Goal: Information Seeking & Learning: Learn about a topic

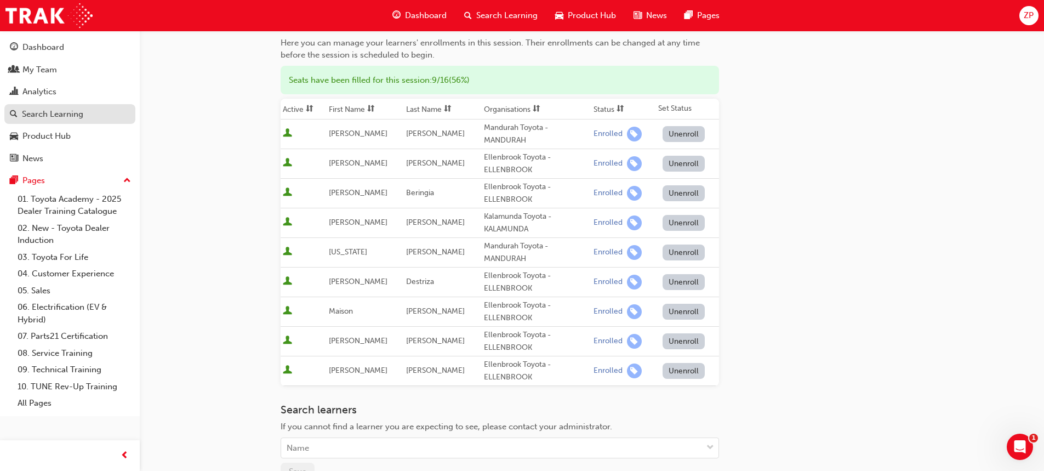
click at [67, 113] on div "Search Learning" at bounding box center [52, 114] width 61 height 13
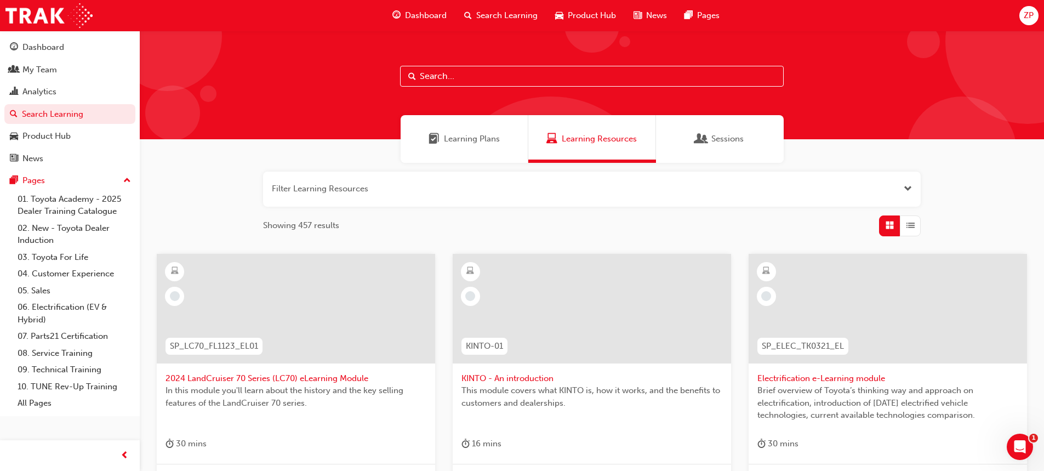
click at [469, 72] on input "text" at bounding box center [592, 76] width 384 height 21
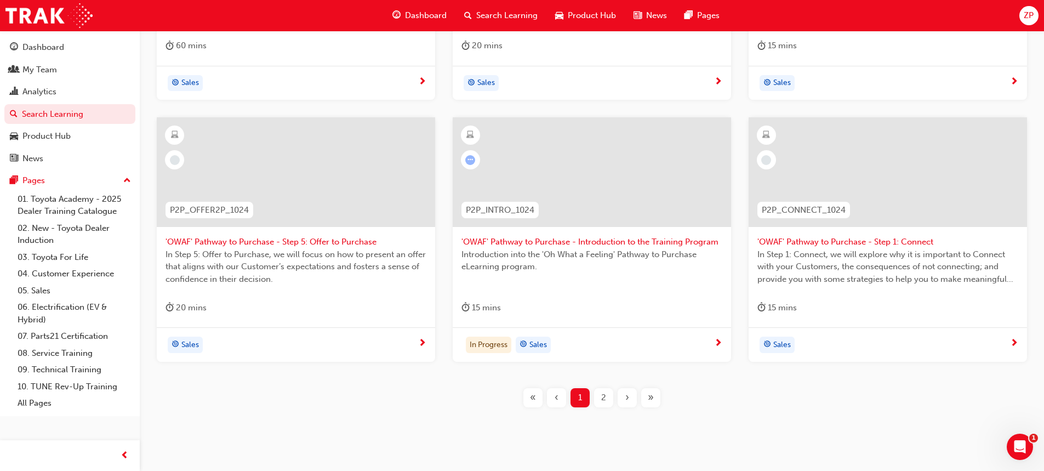
scroll to position [423, 0]
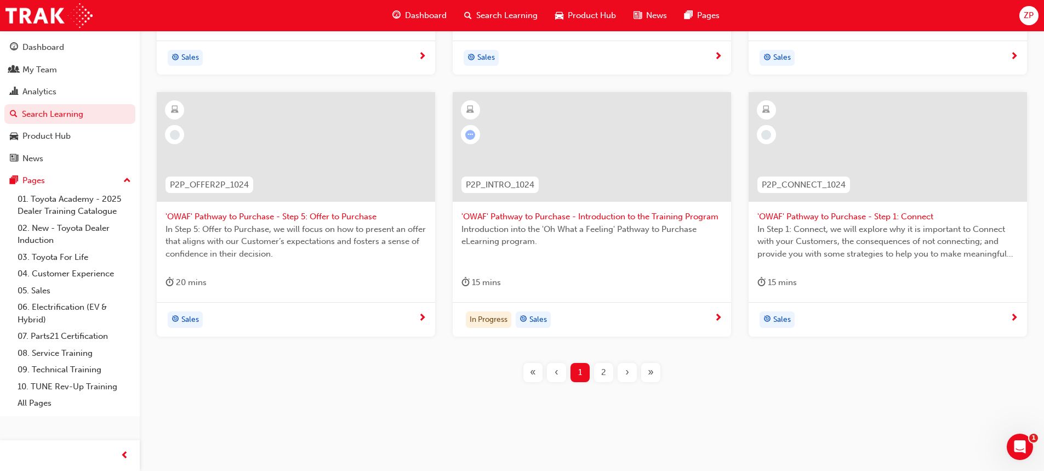
type input "pathway"
click at [600, 371] on div "2" at bounding box center [603, 372] width 19 height 19
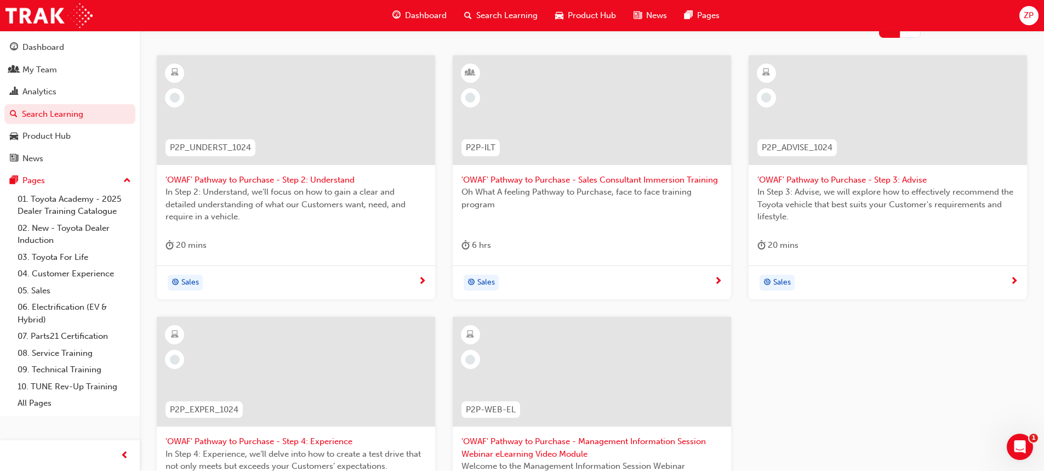
scroll to position [94, 0]
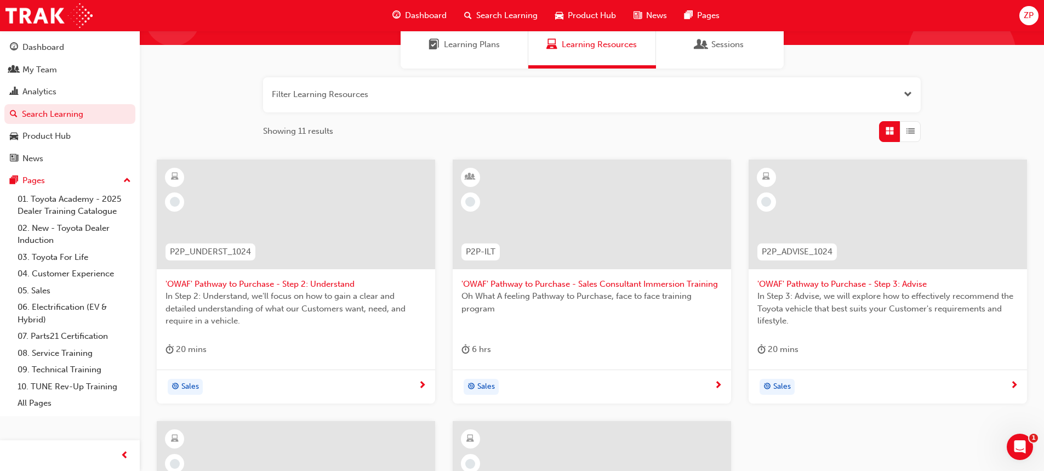
click at [505, 286] on span "'OWAF' Pathway to Purchase - Sales Consultant Immersion Training" at bounding box center [592, 284] width 261 height 13
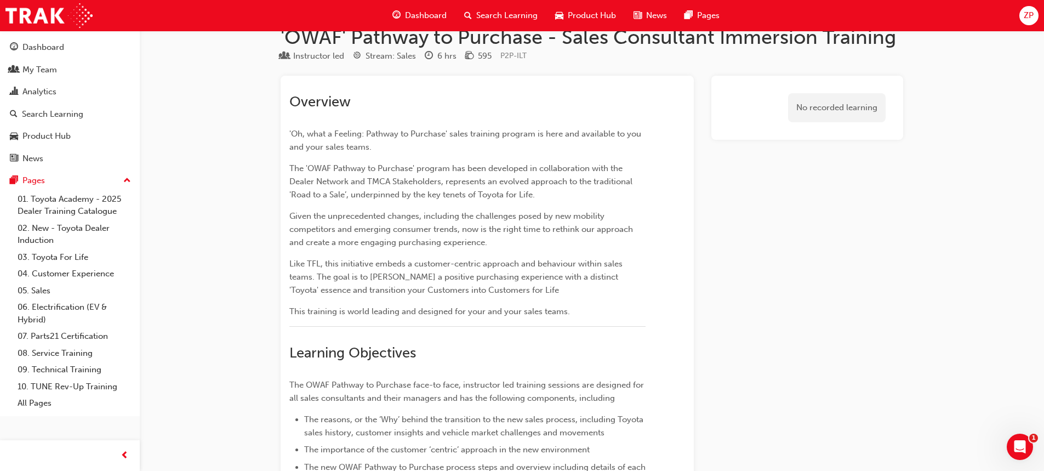
scroll to position [18, 0]
